Goal: Task Accomplishment & Management: Use online tool/utility

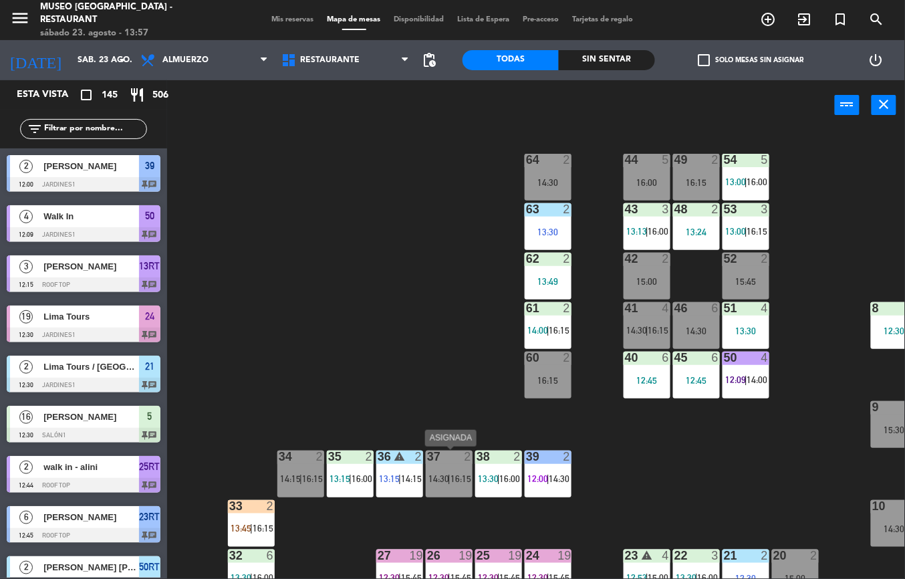
click at [364, 319] on div "44 5 16:00 49 2 16:15 54 5 13:00 | 16:00 64 2 14:30 48 2 13:24 53 3 13:00 | 16:…" at bounding box center [540, 354] width 728 height 448
click at [646, 463] on div "44 5 16:00 49 2 16:15 54 5 13:00 | 16:00 64 2 14:30 48 2 13:24 53 3 13:00 | 16:…" at bounding box center [540, 354] width 728 height 448
click at [468, 394] on div "44 5 16:00 49 2 16:15 54 5 13:00 | 16:00 64 2 14:30 48 2 13:24 53 3 13:00 | 16:…" at bounding box center [540, 354] width 728 height 448
click at [605, 60] on div "Sin sentar" at bounding box center [607, 60] width 96 height 20
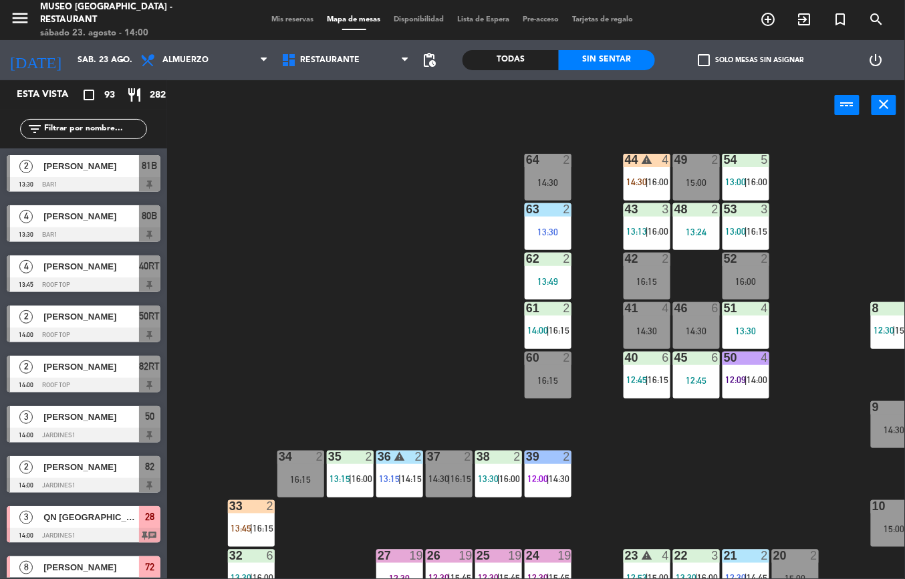
click at [271, 380] on div "44 warning 4 14:30 | 16:00 49 2 15:00 54 5 13:00 | 16:00 64 2 14:30 48 2 13:24 …" at bounding box center [540, 354] width 728 height 448
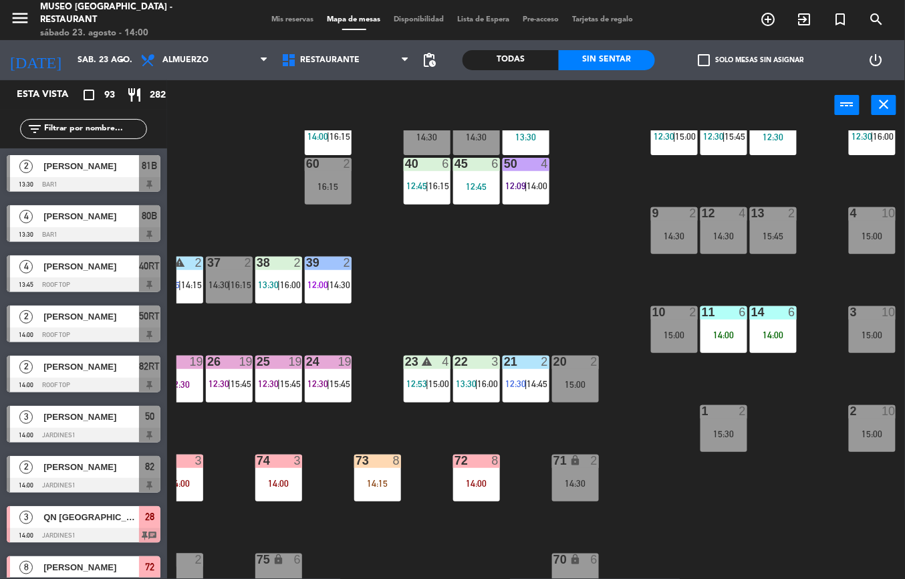
scroll to position [28, 220]
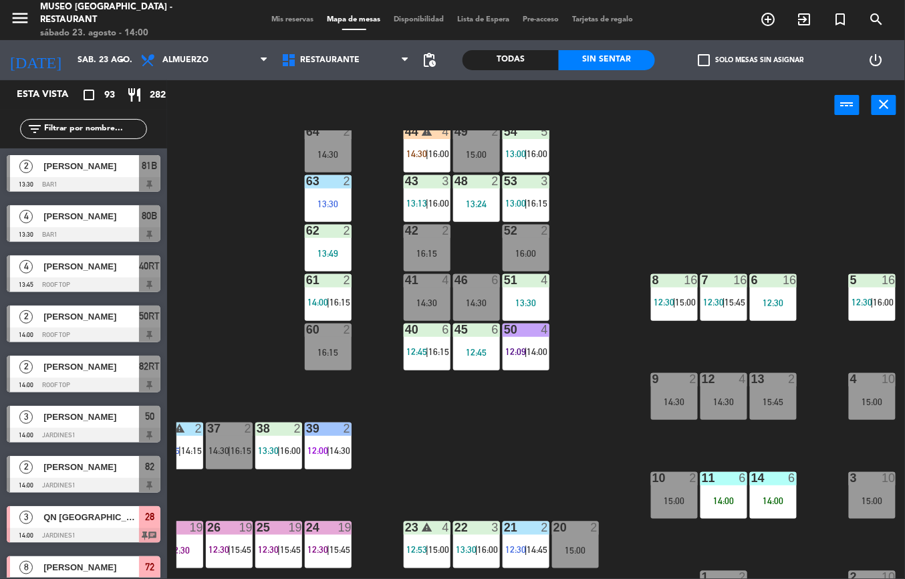
click at [768, 298] on div "12:30" at bounding box center [773, 302] width 47 height 9
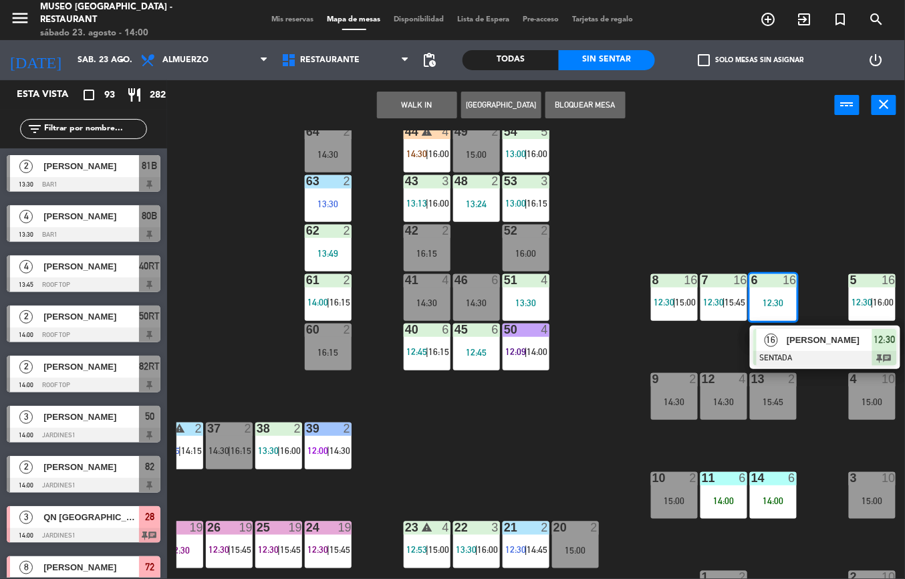
click at [801, 342] on span "[PERSON_NAME]" at bounding box center [830, 340] width 86 height 14
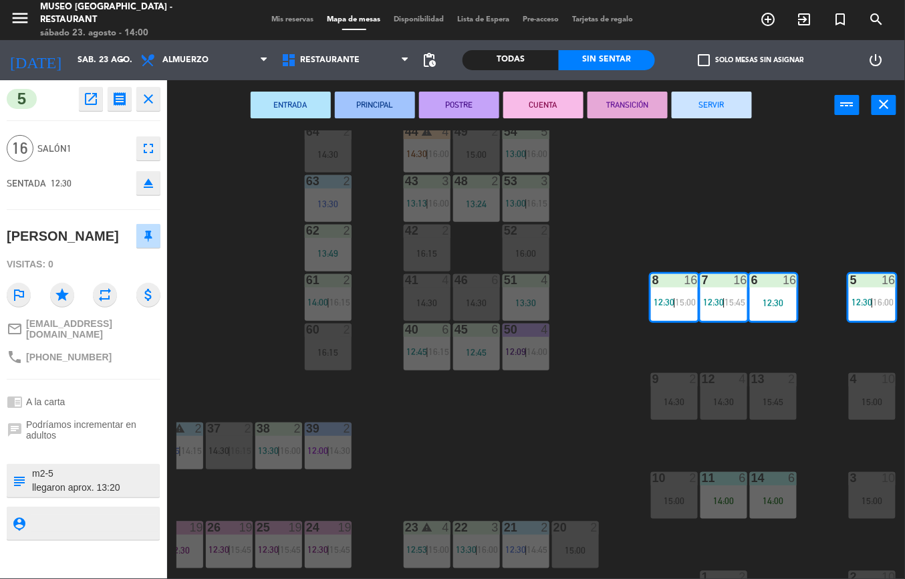
click at [616, 474] on div "44 warning 4 14:30 | 16:00 49 2 15:00 54 5 13:00 | 16:00 64 2 14:30 48 2 13:24 …" at bounding box center [540, 354] width 728 height 448
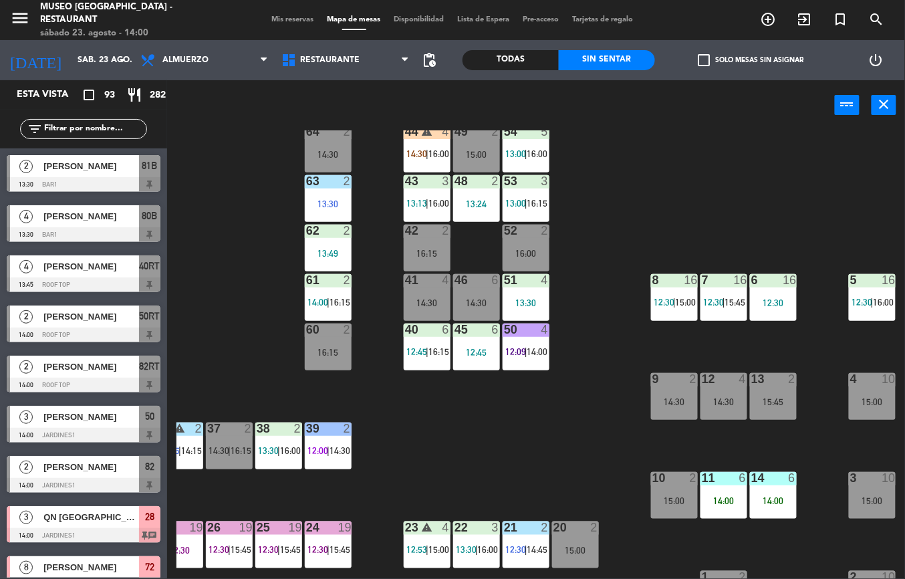
click at [568, 445] on div "44 warning 4 14:30 | 16:00 49 2 15:00 54 5 13:00 | 16:00 64 2 14:30 48 2 13:24 …" at bounding box center [540, 354] width 728 height 448
click at [612, 455] on div "44 warning 4 14:30 | 16:00 49 2 15:00 54 5 13:00 | 16:00 64 2 14:30 48 2 13:24 …" at bounding box center [540, 354] width 728 height 448
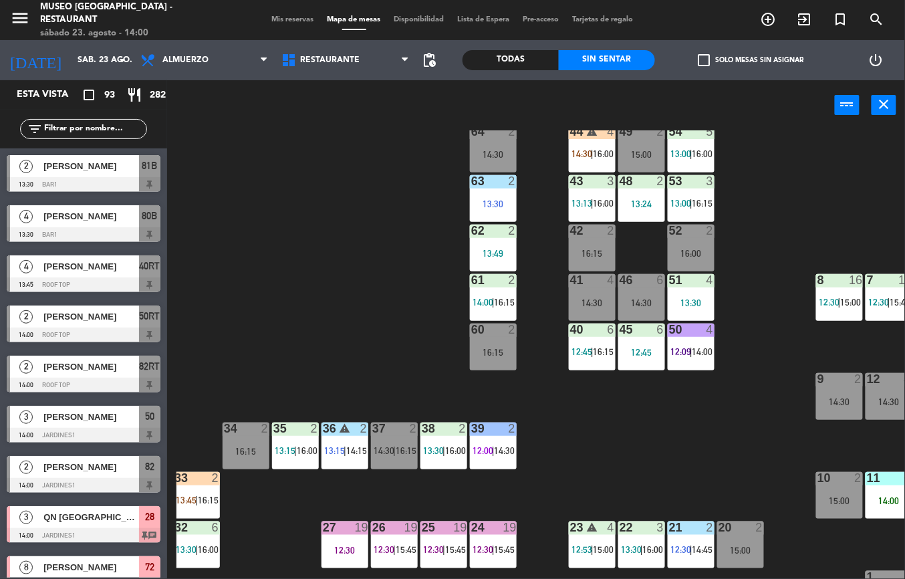
scroll to position [28, 97]
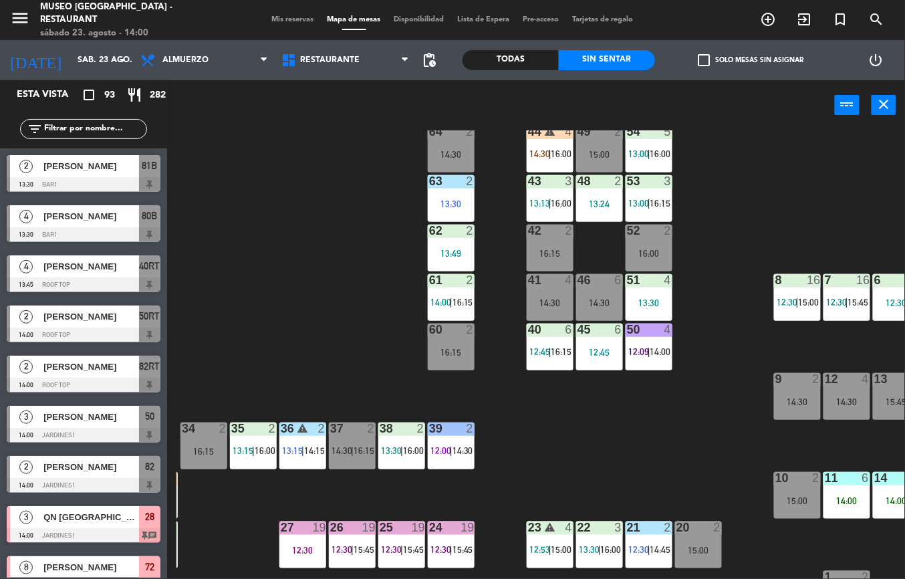
click at [561, 523] on div "4" at bounding box center [572, 527] width 22 height 13
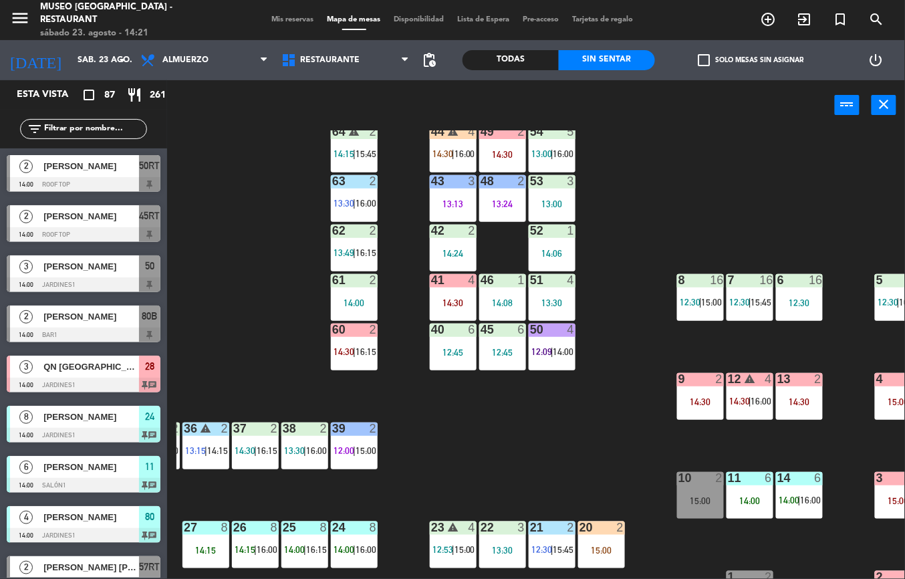
click at [439, 466] on div "44 warning 4 14:30 | 16:00 49 2 14:30 54 5 13:00 | 16:00 64 warning 2 14:15 | 1…" at bounding box center [540, 354] width 728 height 448
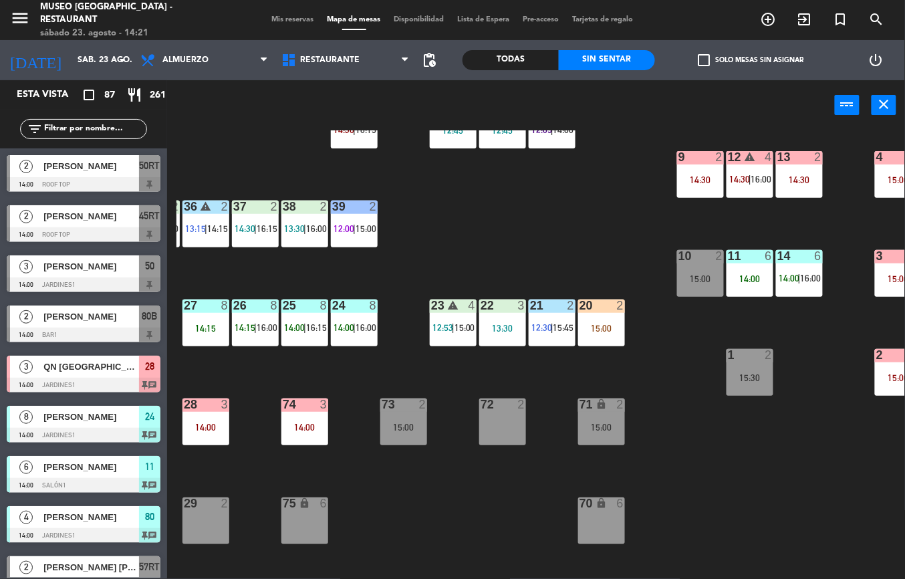
click at [487, 339] on div "22 3 13:30" at bounding box center [502, 322] width 47 height 47
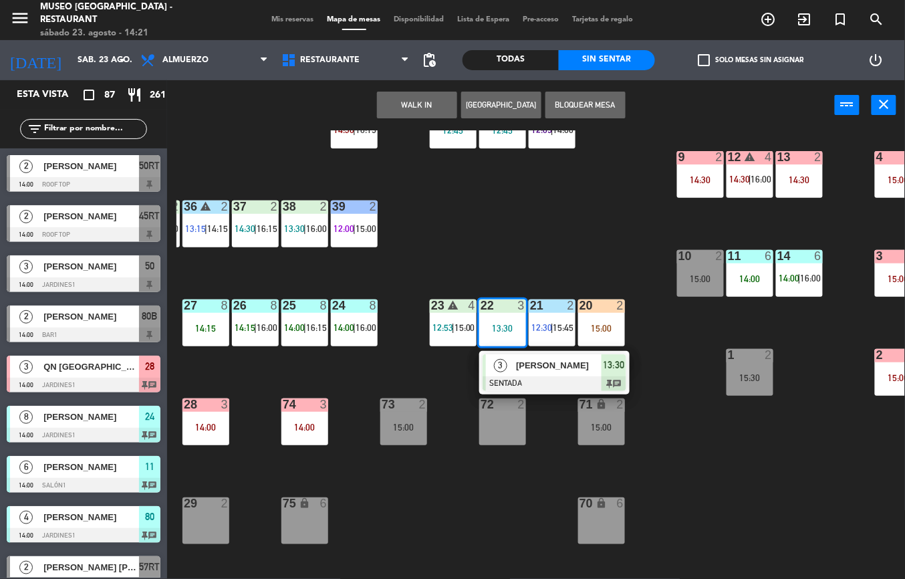
click at [549, 365] on span "[PERSON_NAME]" at bounding box center [559, 365] width 86 height 14
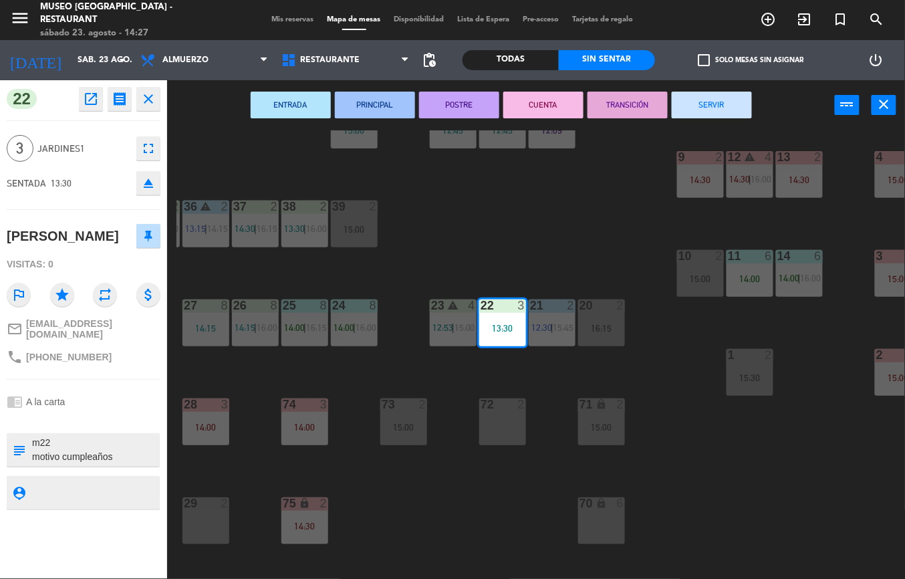
click at [466, 507] on div "44 warning 4 14:30 | 16:00 49 2 14:30 54 5 13:00 | 16:00 64 warning 2 14:15 | 1…" at bounding box center [540, 354] width 728 height 448
click at [482, 219] on div "44 warning 4 14:30 | 16:00 49 2 14:30 54 5 13:00 | 16:00 64 warning 2 14:15 | 1…" at bounding box center [540, 354] width 728 height 448
click at [482, 218] on div "44 warning 4 14:30 | 16:00 49 2 14:30 54 5 13:00 | 16:00 64 warning 2 14:15 | 1…" at bounding box center [540, 354] width 728 height 448
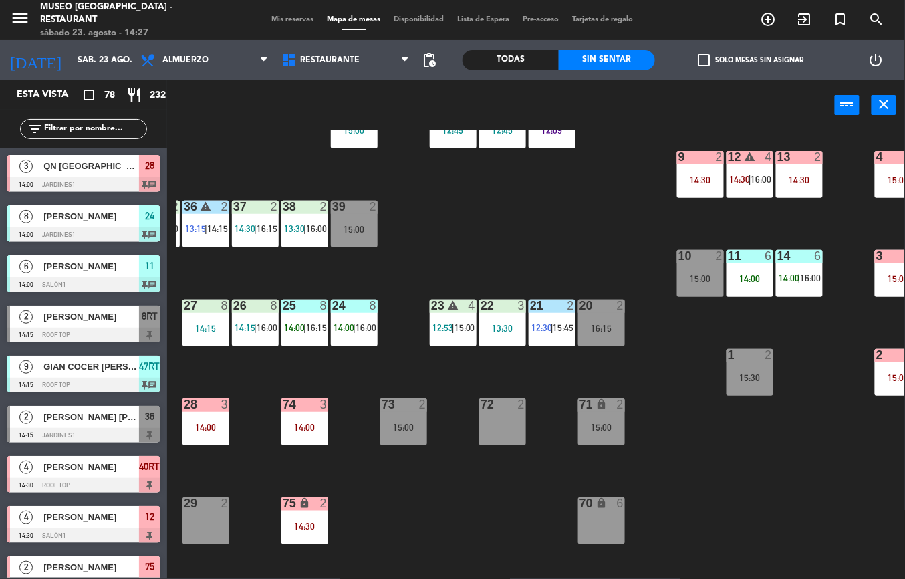
click at [533, 511] on div "44 warning 4 14:30 | 16:00 49 2 14:30 54 5 13:00 | 16:00 64 warning 2 14:15 | 1…" at bounding box center [540, 354] width 728 height 448
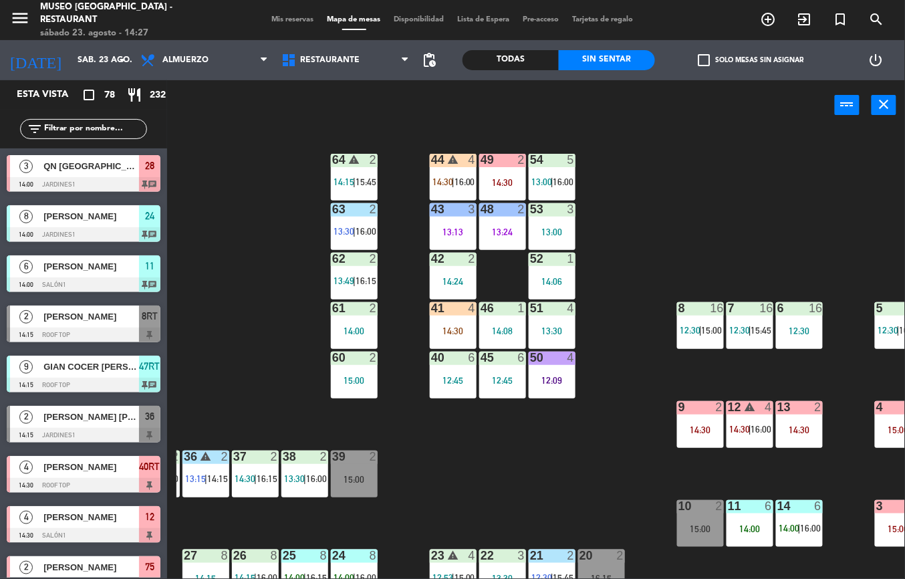
click at [493, 380] on div "12:45" at bounding box center [502, 380] width 47 height 9
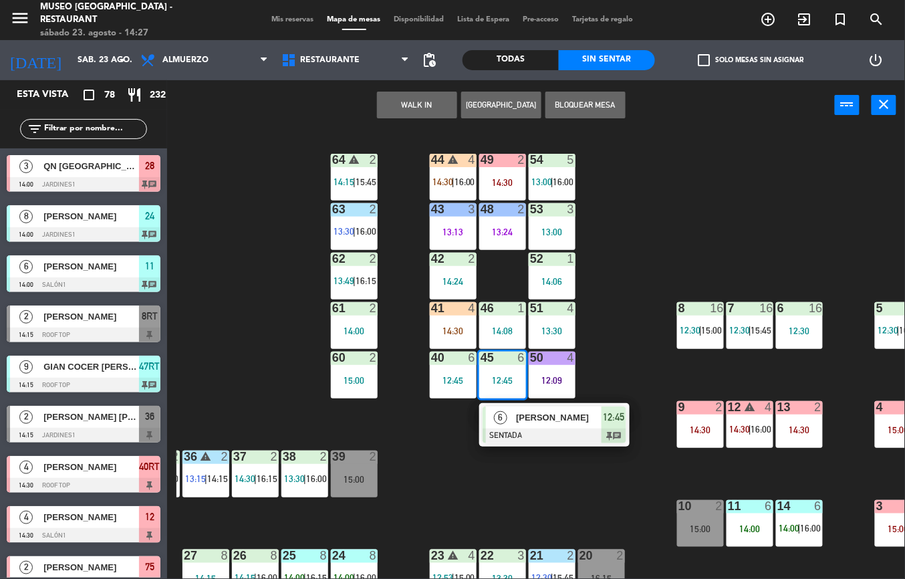
click at [509, 415] on div "6" at bounding box center [500, 417] width 29 height 22
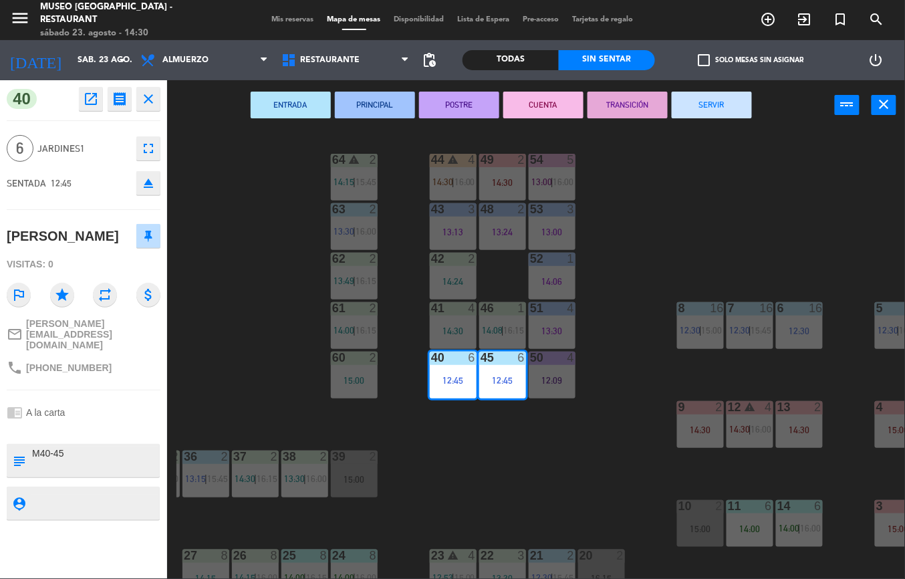
click at [552, 460] on div "44 warning 4 14:30 | 16:00 49 2 14:30 54 5 13:00 | 16:00 64 warning 2 14:15 | 1…" at bounding box center [540, 354] width 728 height 448
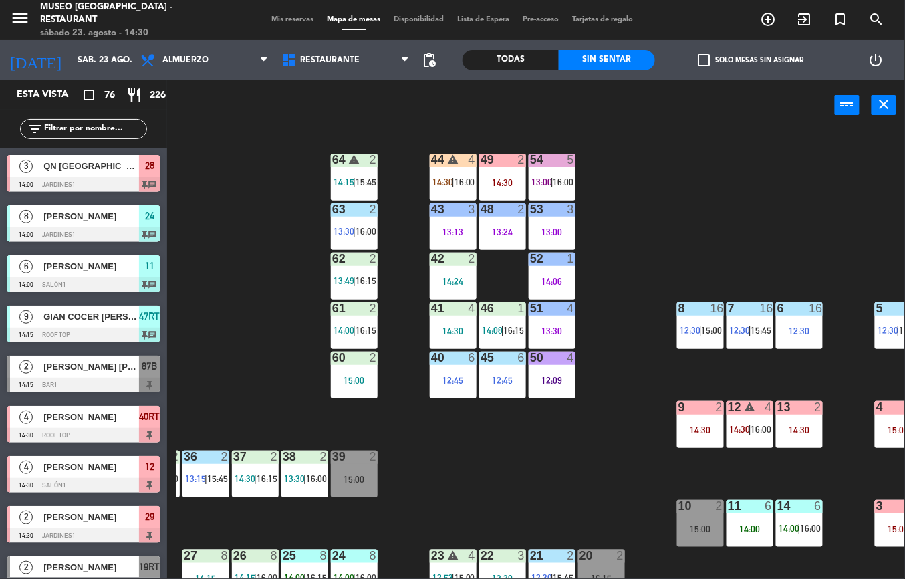
scroll to position [166, 194]
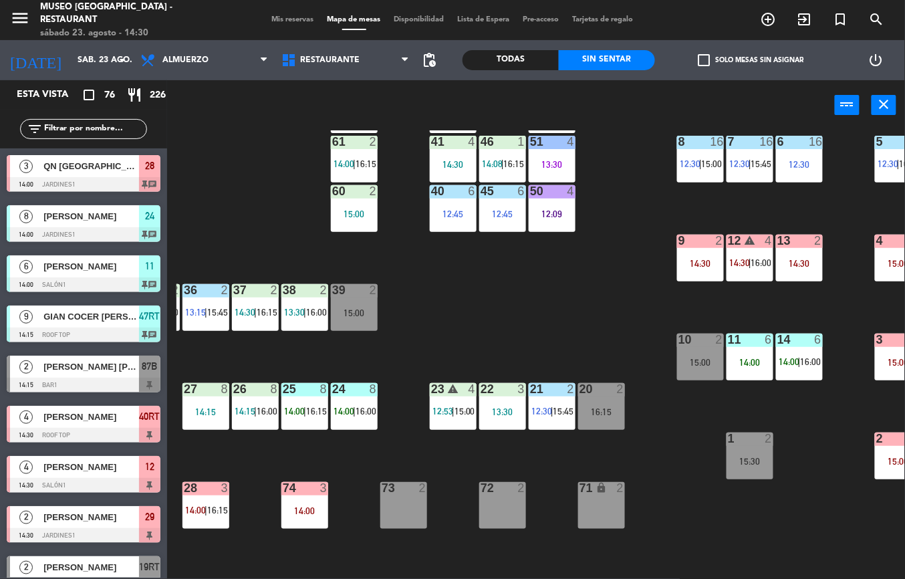
click at [568, 409] on span "15:45" at bounding box center [563, 411] width 21 height 11
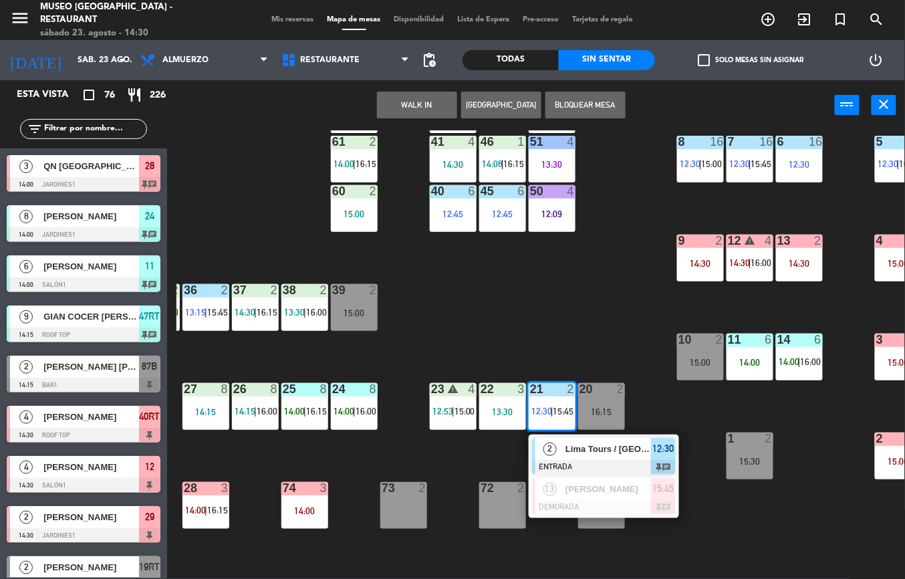
click at [571, 438] on div "Lima Tours / [GEOGRAPHIC_DATA][PERSON_NAME]" at bounding box center [607, 449] width 87 height 22
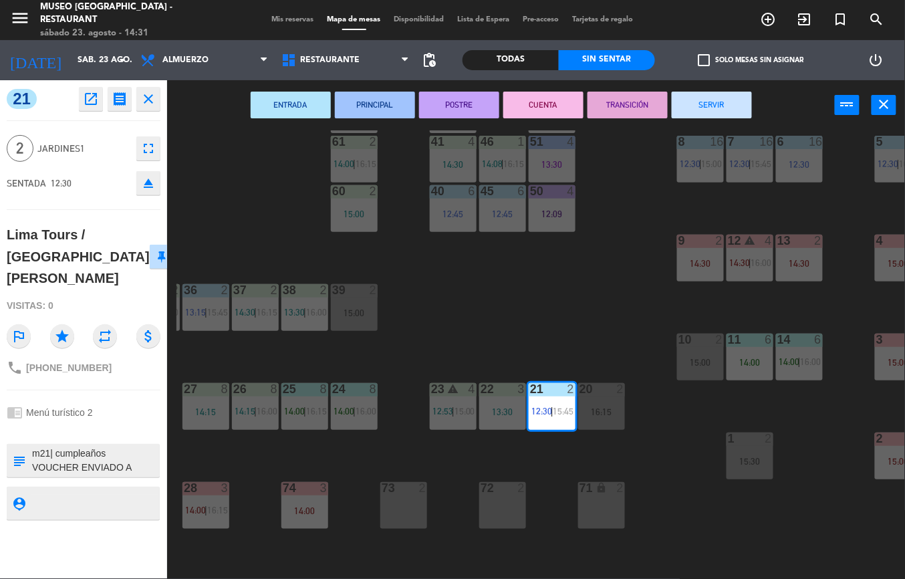
click at [468, 98] on button "POSTRE" at bounding box center [459, 105] width 80 height 27
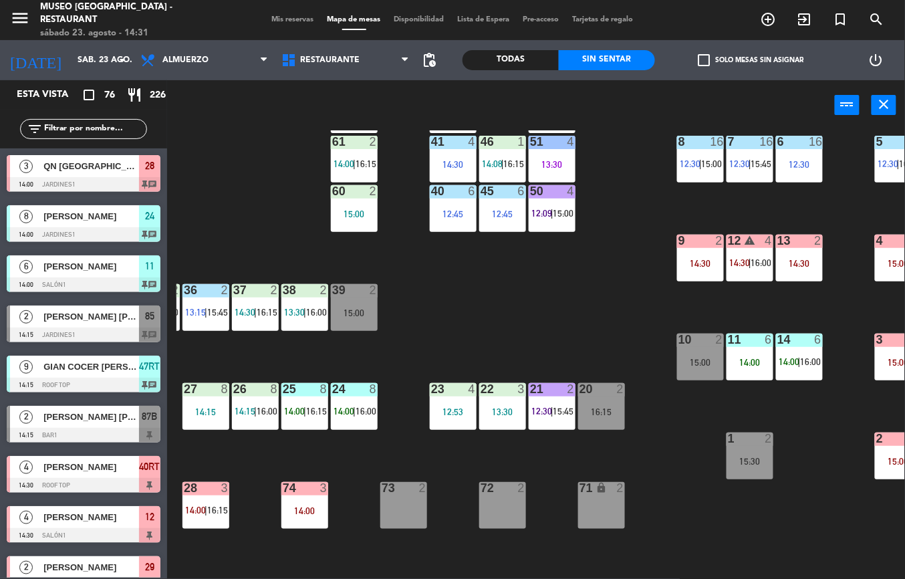
click at [511, 412] on div "13:30" at bounding box center [502, 411] width 47 height 9
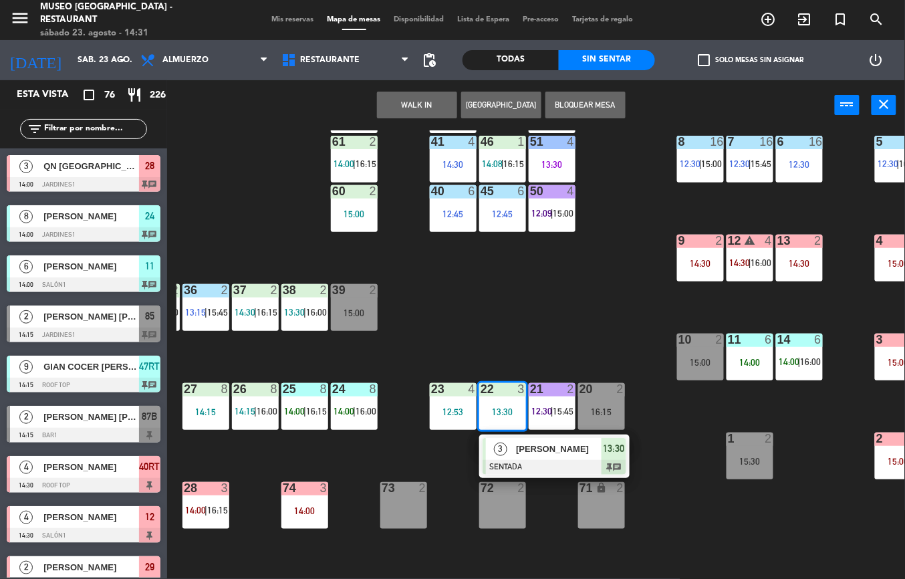
click at [500, 447] on span "3" at bounding box center [500, 448] width 13 height 13
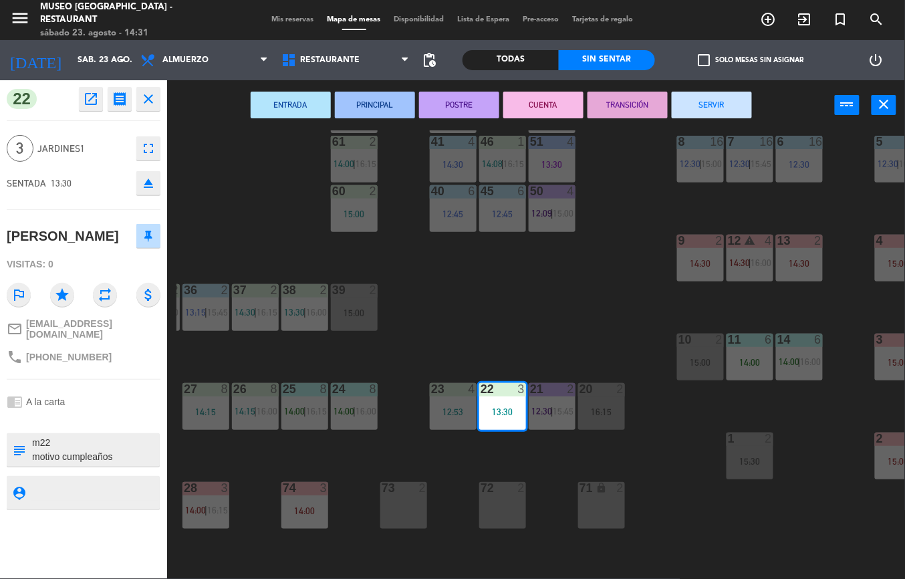
click at [385, 106] on button "PRINCIPAL" at bounding box center [375, 105] width 80 height 27
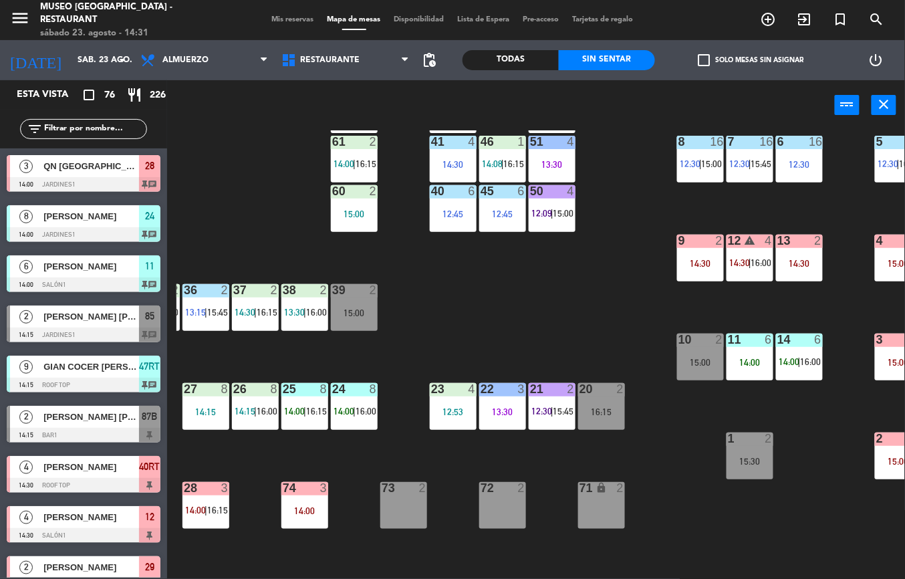
click at [457, 402] on div "23 4 12:53" at bounding box center [453, 406] width 47 height 47
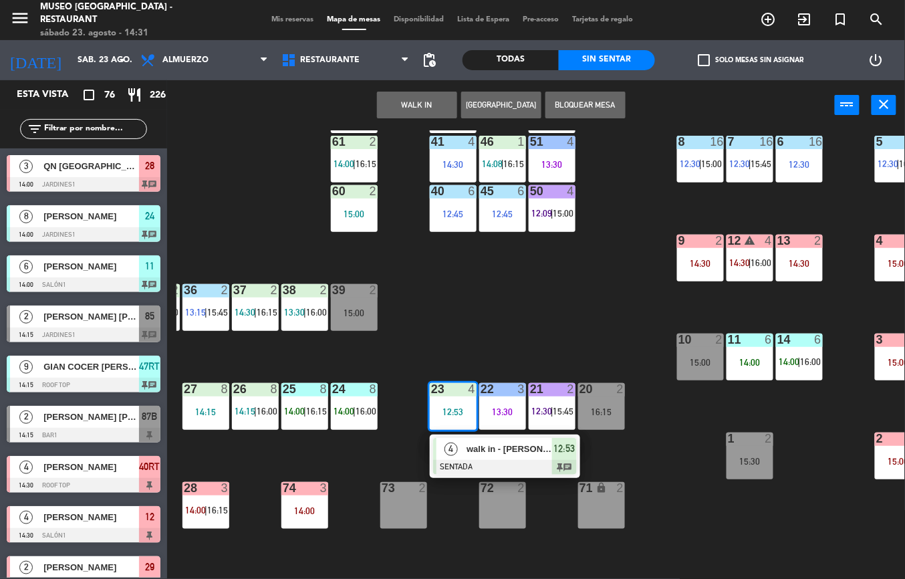
click at [453, 434] on div "4 walk in - [PERSON_NAME] SENTADA 12:53 chat" at bounding box center [505, 455] width 150 height 43
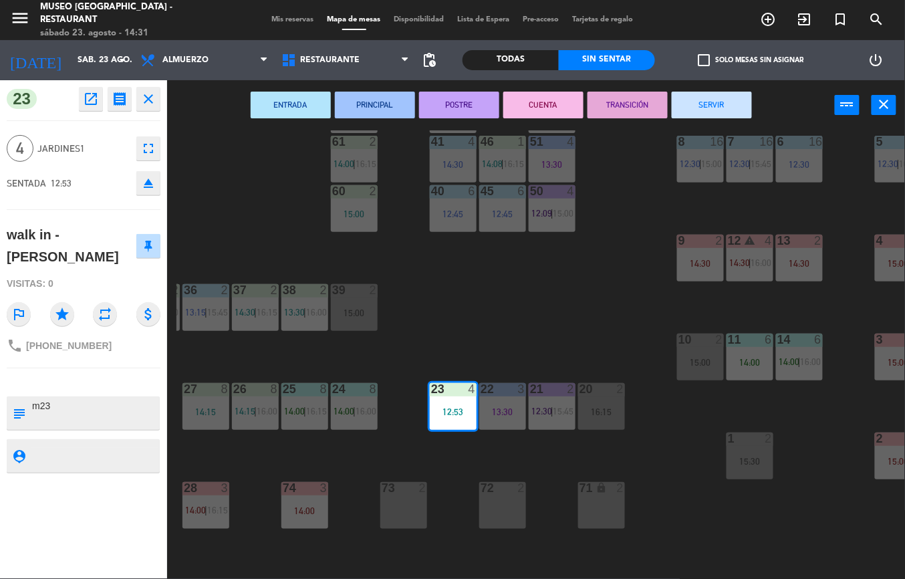
click at [471, 98] on button "POSTRE" at bounding box center [459, 105] width 80 height 27
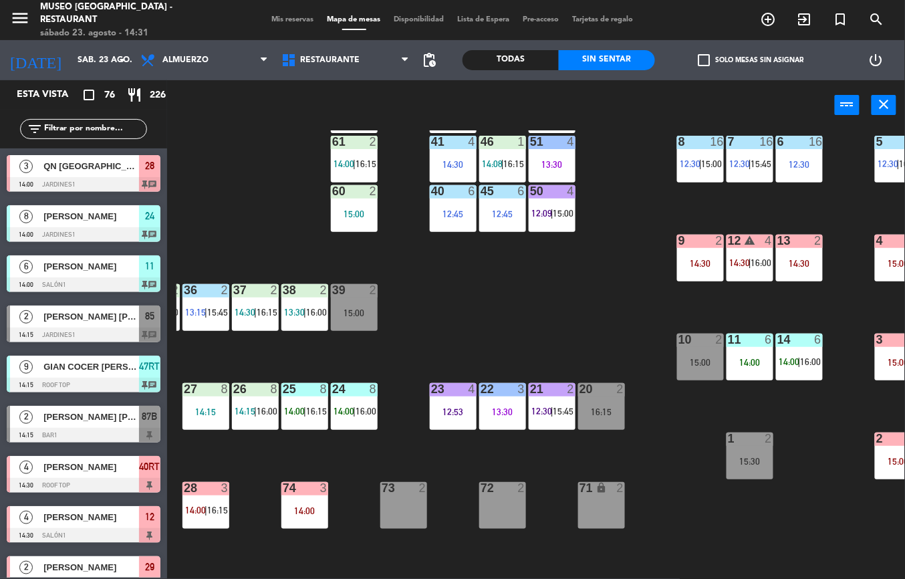
click at [527, 323] on div "44 warning 4 14:30 | 16:00 49 2 14:30 54 5 13:00 | 16:00 64 warning 2 14:15 | 1…" at bounding box center [540, 354] width 728 height 448
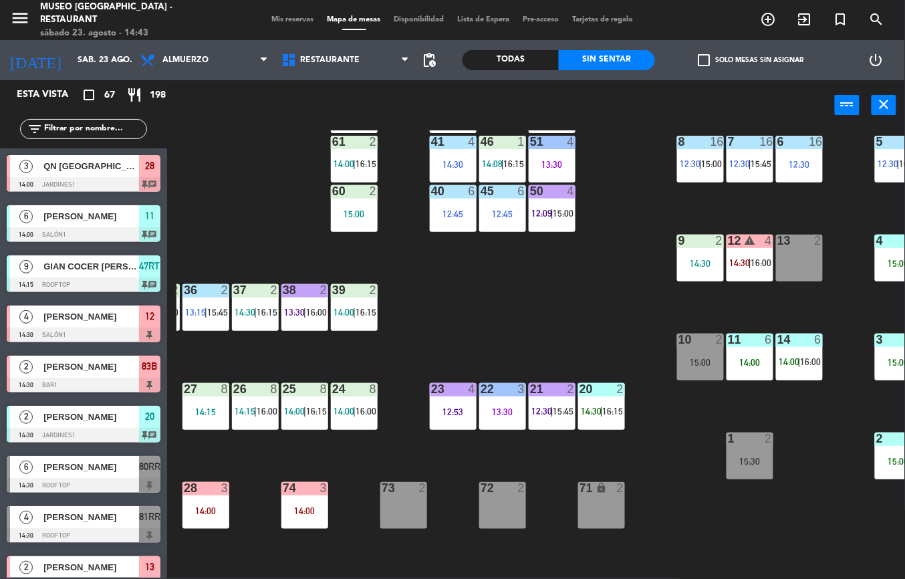
click at [551, 410] on span "|" at bounding box center [552, 411] width 3 height 11
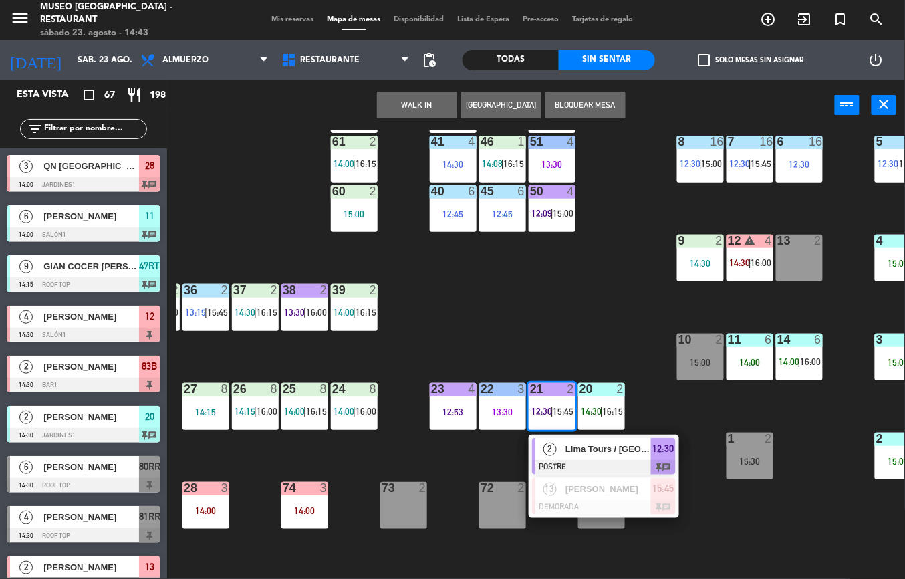
click at [586, 448] on span "Lima Tours / [GEOGRAPHIC_DATA][PERSON_NAME]" at bounding box center [608, 449] width 86 height 14
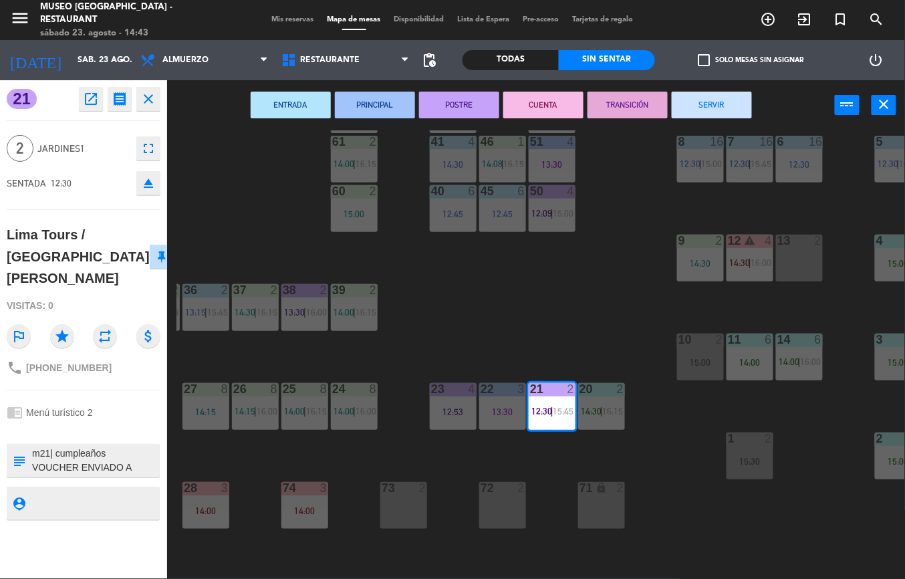
click at [644, 110] on button "TRANSICIÓN" at bounding box center [627, 105] width 80 height 27
click at [644, 111] on div "ENTRADA PRINCIPAL POSTRE CUENTA TRANSICIÓN SERVIR power_input close" at bounding box center [501, 105] width 668 height 51
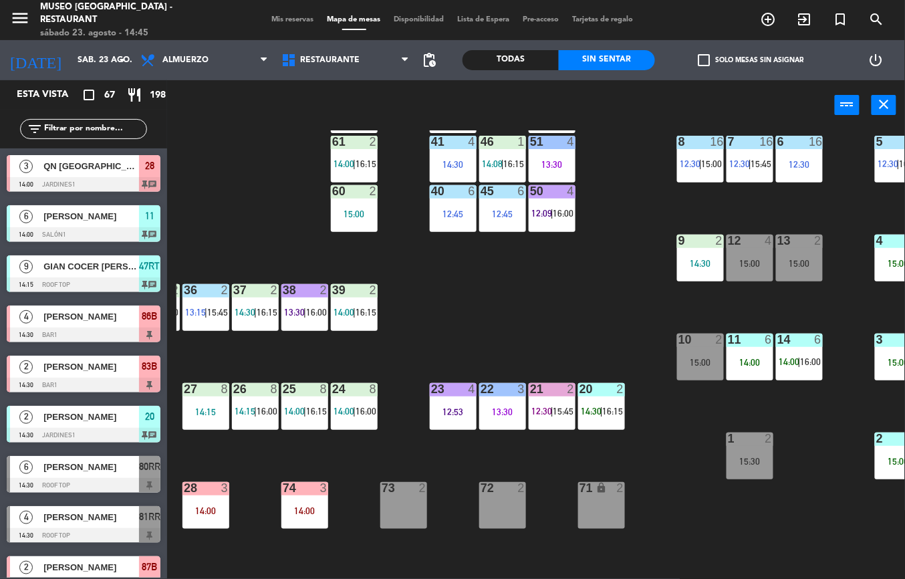
click at [548, 297] on div "44 warning 4 14:30 | 16:00 49 2 15:00 54 5 13:00 | 16:00 64 warning 2 14:15 | 1…" at bounding box center [540, 354] width 728 height 448
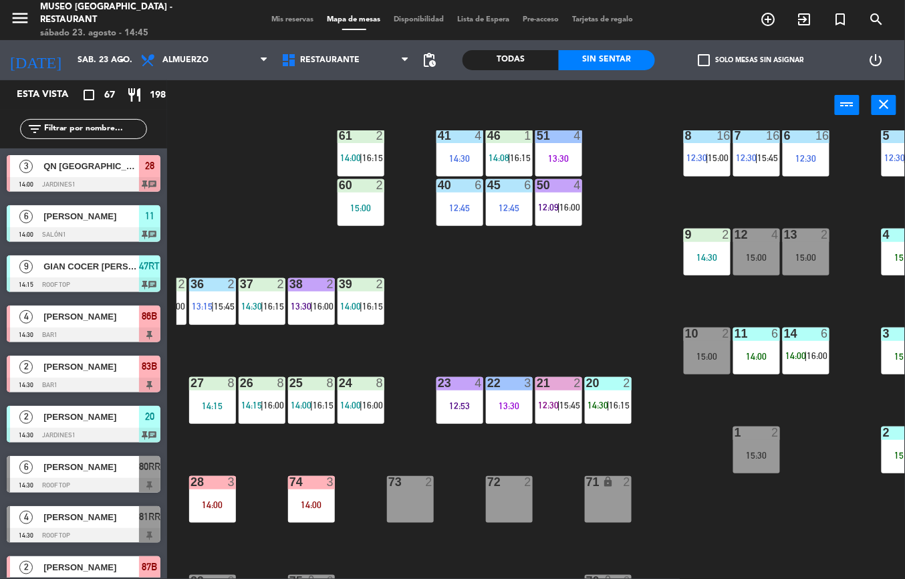
click at [631, 239] on div "44 warning 4 14:30 | 16:00 49 2 15:00 54 5 13:00 | 16:00 64 warning 2 14:15 | 1…" at bounding box center [540, 354] width 728 height 448
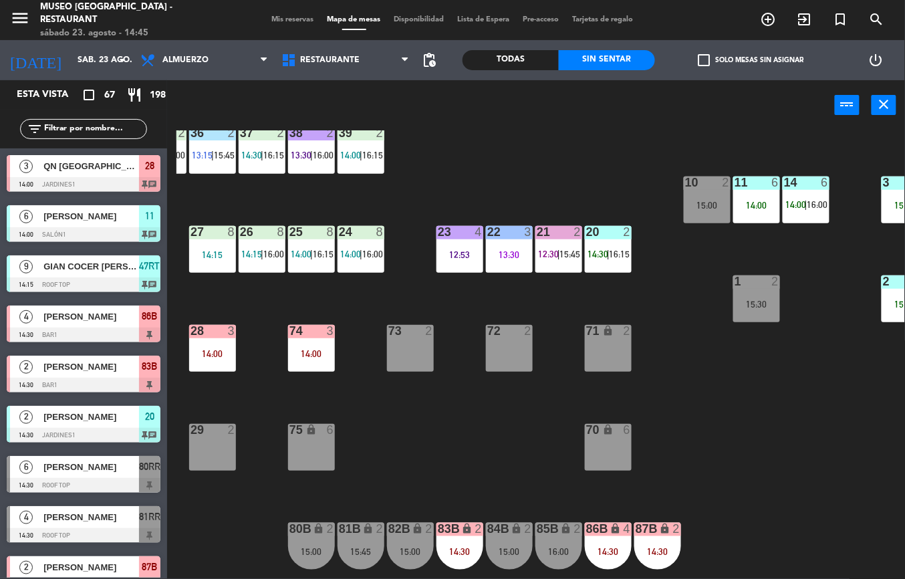
click at [686, 392] on div "44 warning 4 14:30 | 16:00 49 2 15:00 54 5 13:00 | 16:00 64 warning 2 14:15 | 1…" at bounding box center [540, 354] width 728 height 448
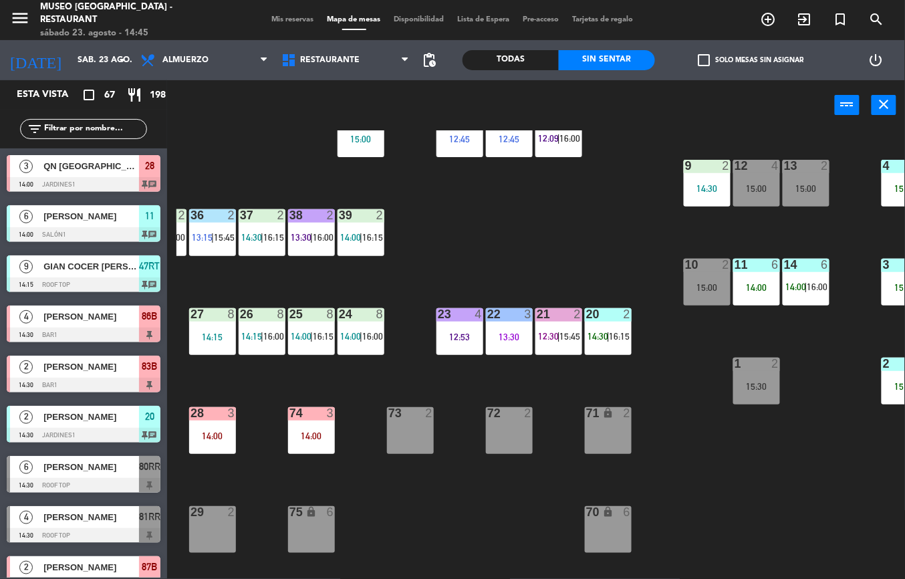
click at [674, 551] on div "44 warning 4 14:30 | 16:00 49 2 15:00 54 5 13:00 | 16:00 64 warning 2 14:15 | 1…" at bounding box center [540, 354] width 728 height 448
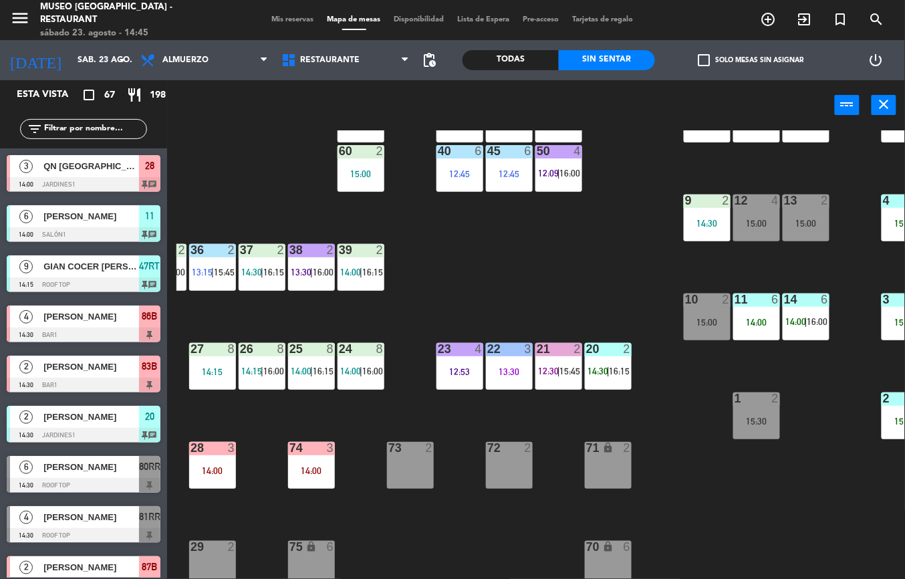
scroll to position [206, 92]
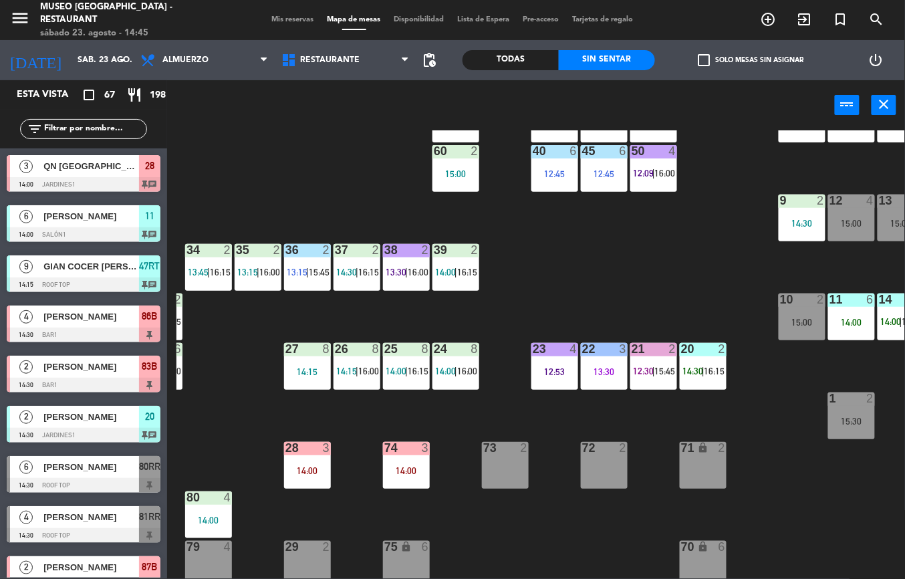
click at [468, 271] on span "16:15" at bounding box center [467, 272] width 21 height 11
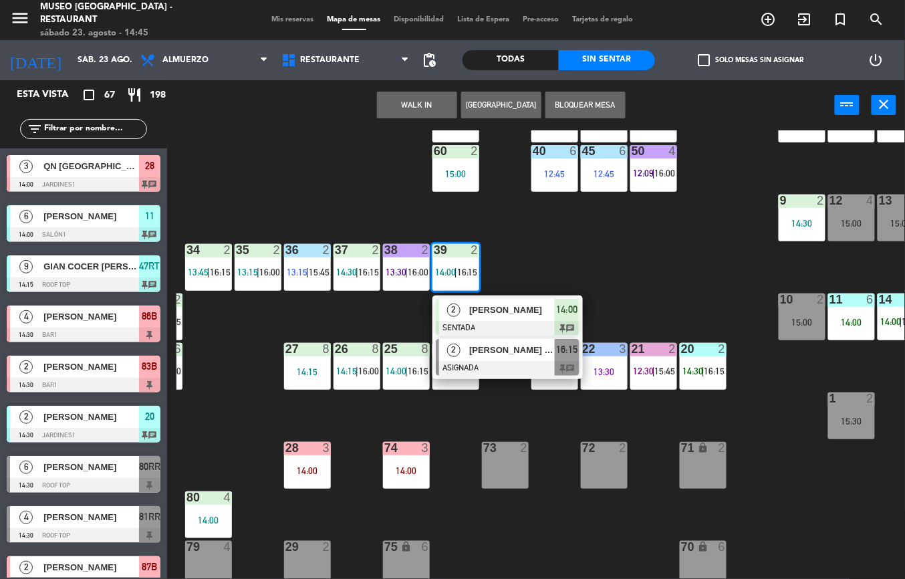
click at [517, 348] on span "[PERSON_NAME] [PERSON_NAME]" at bounding box center [512, 350] width 86 height 14
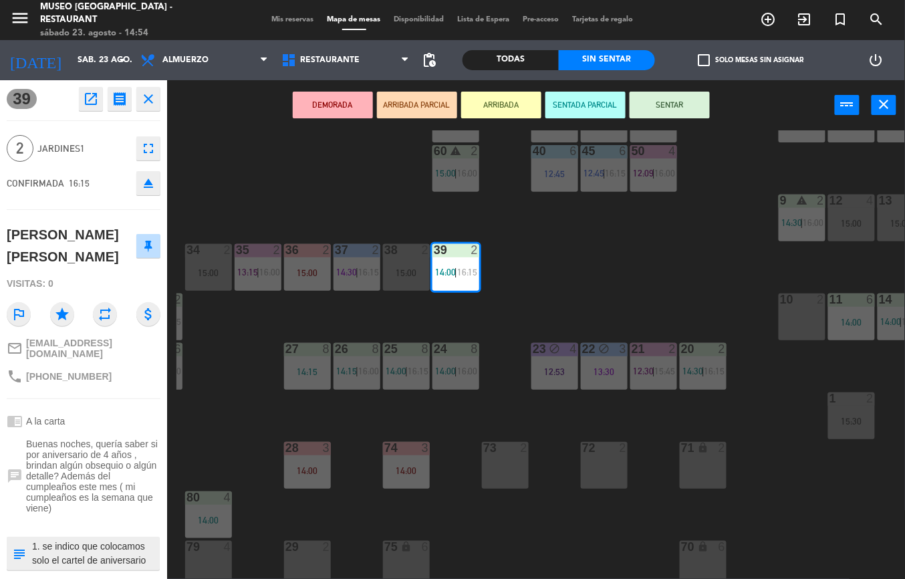
click at [572, 278] on div "44 warning 4 14:30 | 16:00 49 2 15:00 54 5 13:00 | 16:00 64 warning 2 14:15 | 1…" at bounding box center [540, 354] width 728 height 448
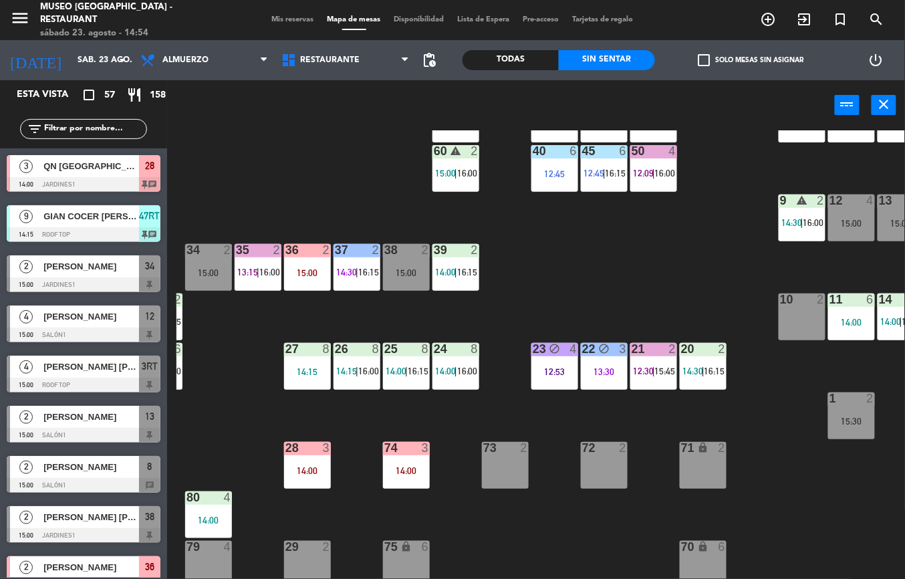
scroll to position [554, 0]
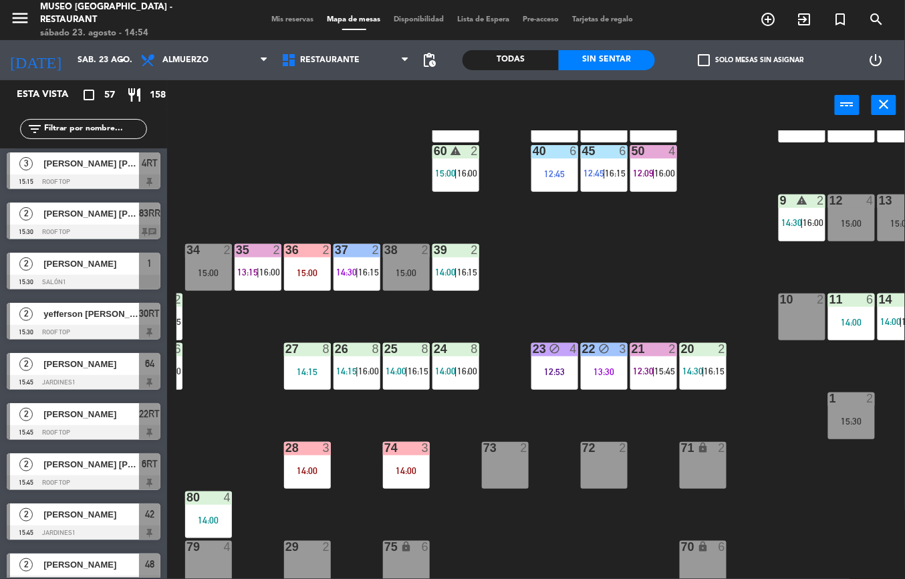
click at [696, 366] on span "14:30" at bounding box center [692, 371] width 21 height 11
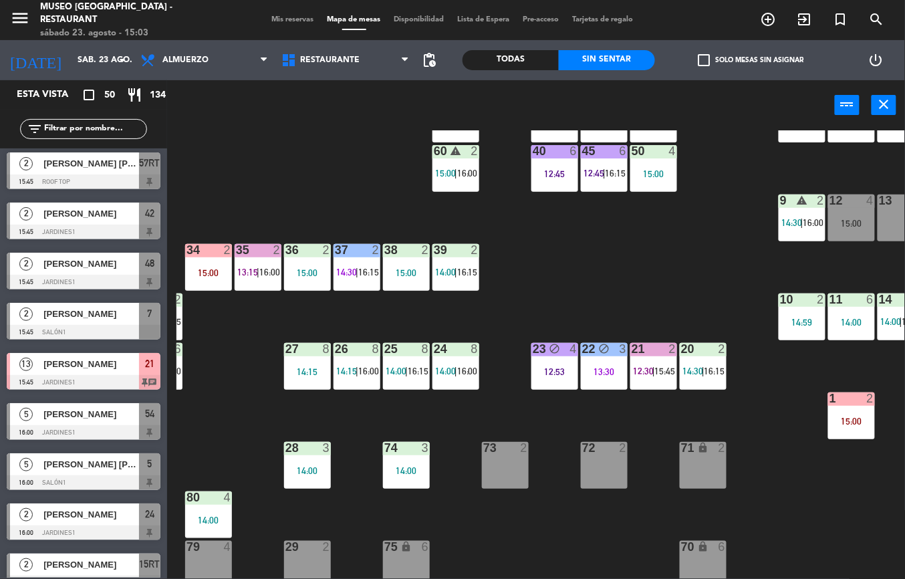
scroll to position [83, 92]
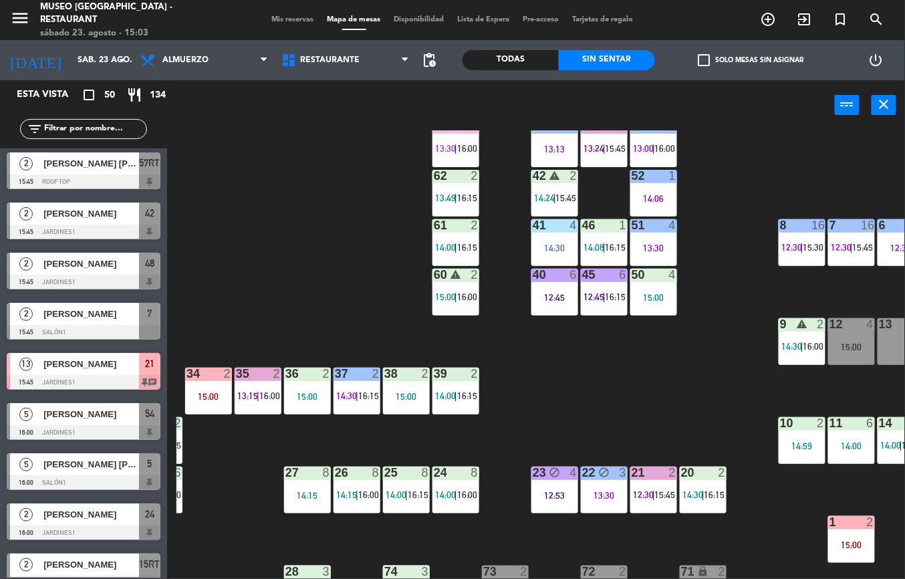
click at [533, 478] on div "23" at bounding box center [533, 472] width 1 height 12
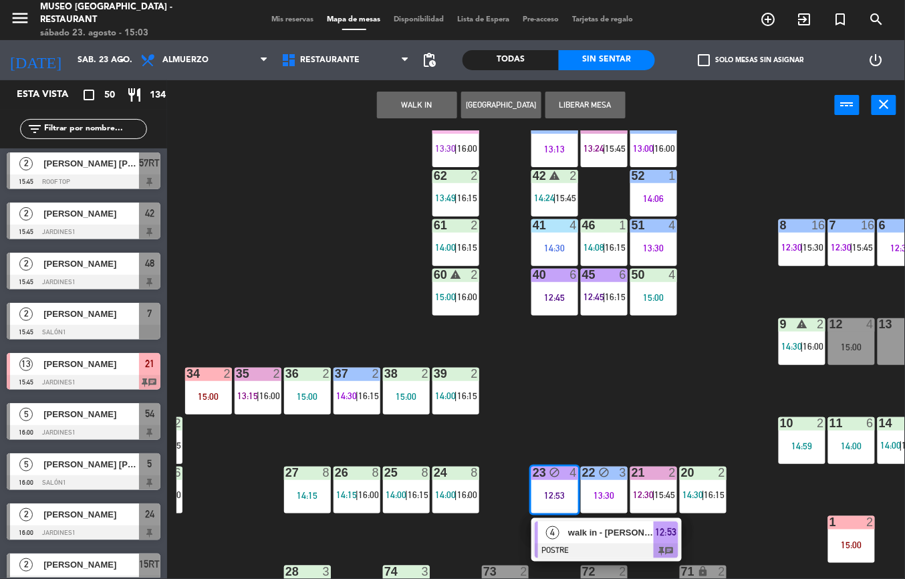
click at [533, 478] on div "23" at bounding box center [533, 472] width 1 height 12
click at [450, 154] on span "13:30" at bounding box center [445, 148] width 21 height 11
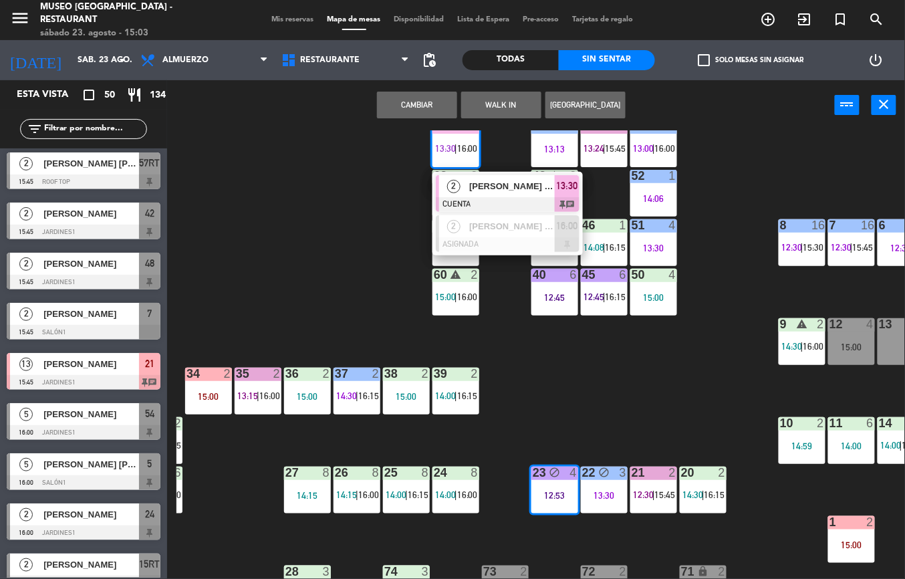
scroll to position [56, 92]
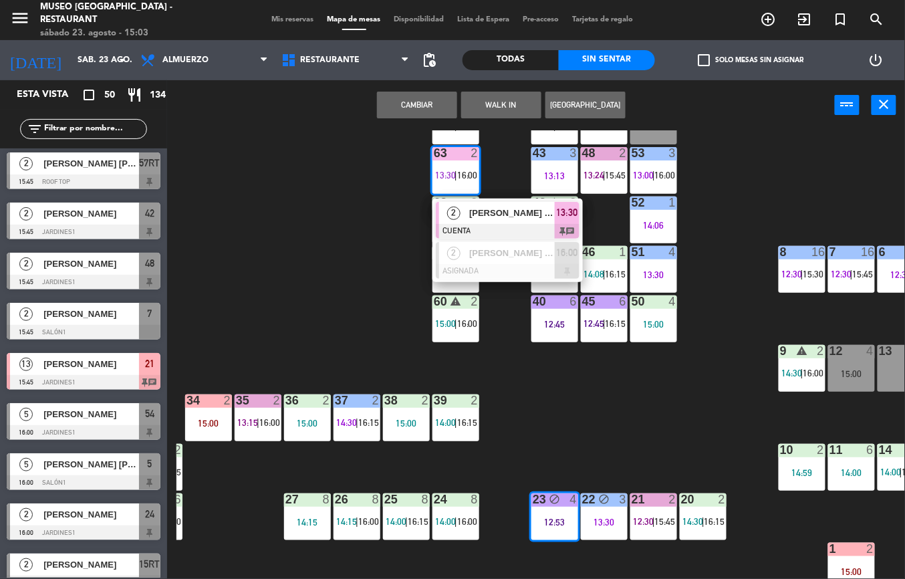
click at [466, 217] on div "2" at bounding box center [453, 213] width 29 height 22
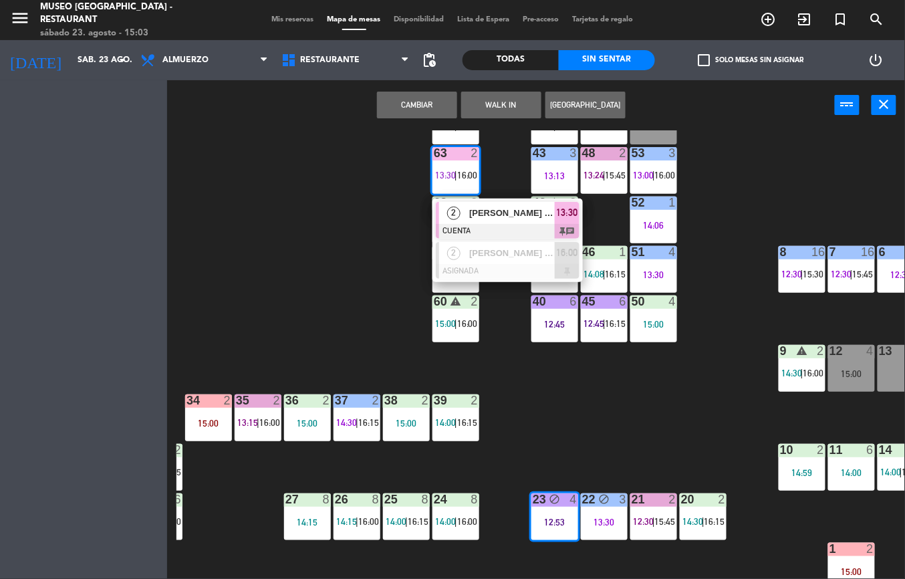
click at [466, 217] on div "62 2 13:49 | 16:15" at bounding box center [455, 219] width 47 height 47
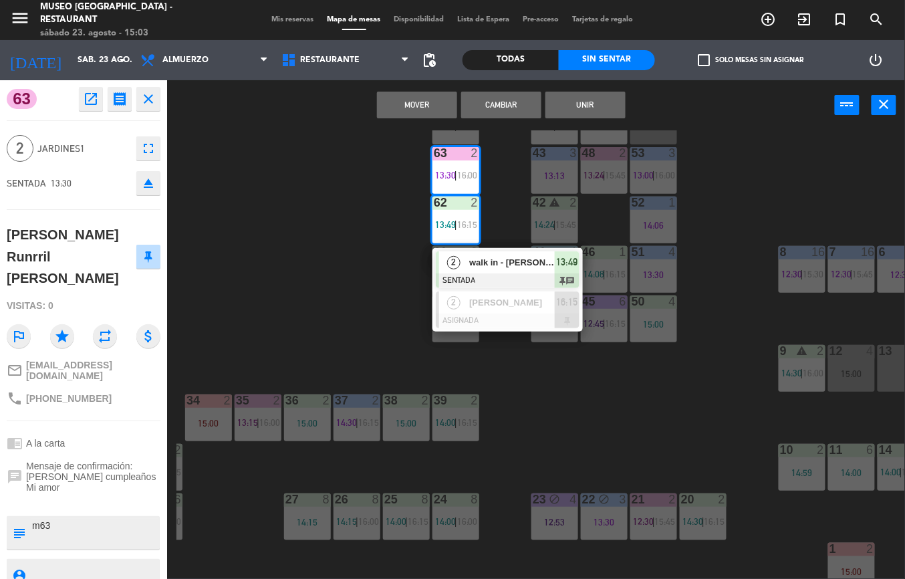
click at [474, 252] on div "walk in - [PERSON_NAME]" at bounding box center [511, 262] width 87 height 22
click at [303, 257] on div "44 warning 4 14:30 | 16:00 49 2 15:00 54 5 16:00 64 warning 2 14:15 | 15:45 48 …" at bounding box center [540, 354] width 728 height 448
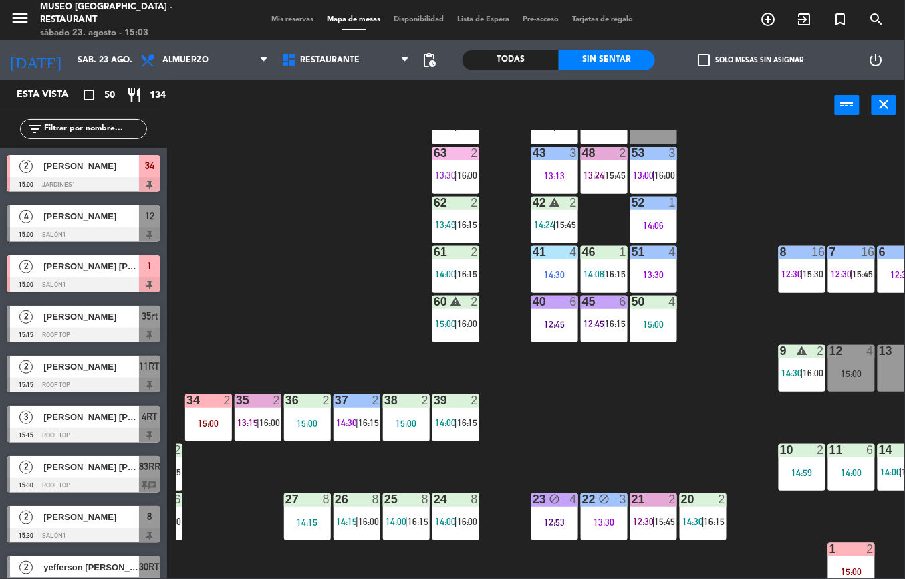
click at [441, 174] on span "13:30" at bounding box center [445, 175] width 21 height 11
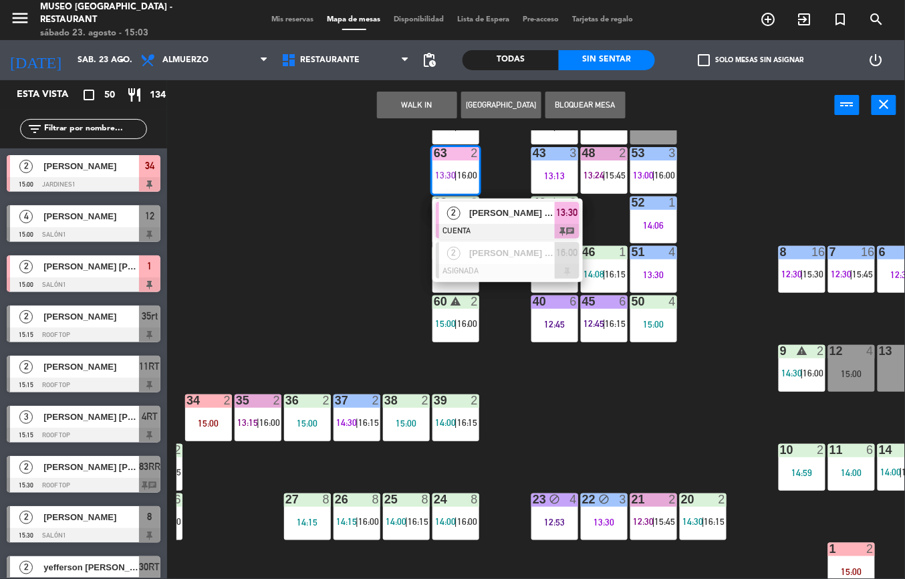
click at [469, 207] on span "[PERSON_NAME] Runrril [PERSON_NAME]" at bounding box center [512, 213] width 86 height 14
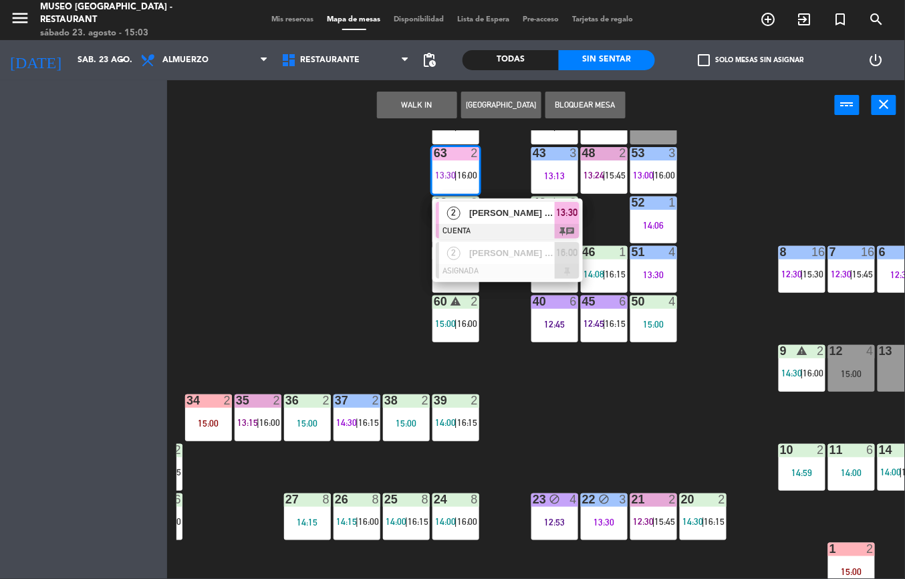
click at [469, 207] on div "2" at bounding box center [478, 202] width 22 height 12
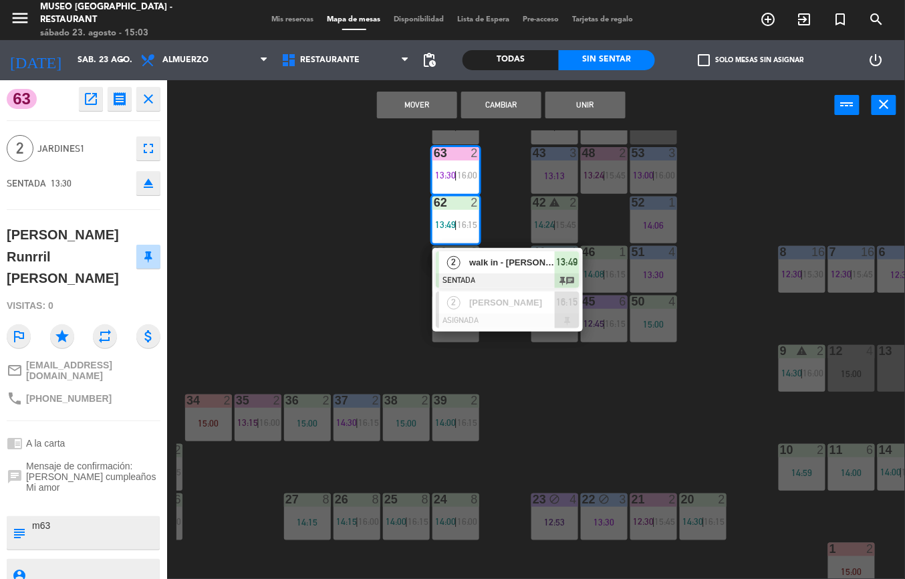
click at [366, 223] on div "44 warning 4 14:30 | 16:00 49 2 15:00 54 5 16:00 64 warning 2 14:15 | 15:45 48 …" at bounding box center [540, 354] width 728 height 448
